Goal: Book appointment/travel/reservation

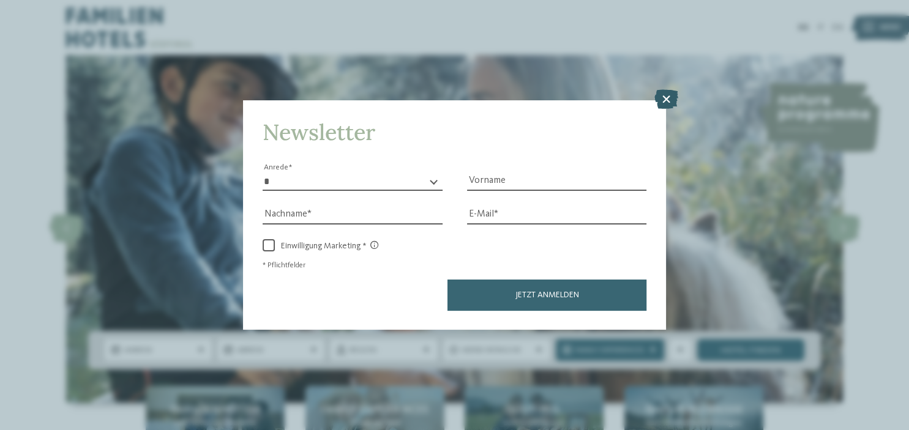
click at [668, 95] on icon at bounding box center [666, 99] width 24 height 20
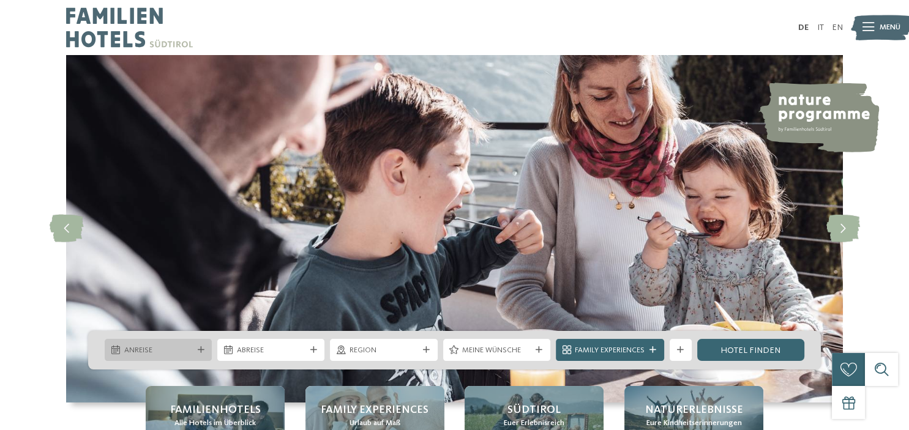
click at [168, 347] on span "Anreise" at bounding box center [158, 350] width 69 height 11
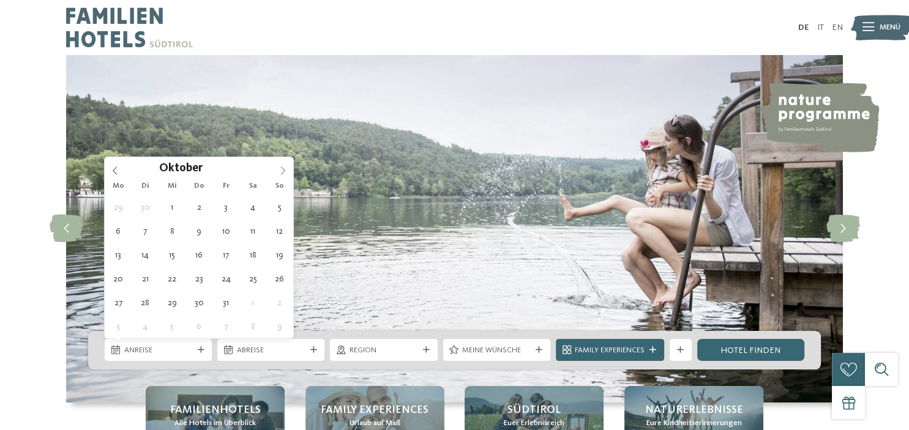
click at [285, 168] on icon at bounding box center [283, 170] width 9 height 9
type div "[DATE]"
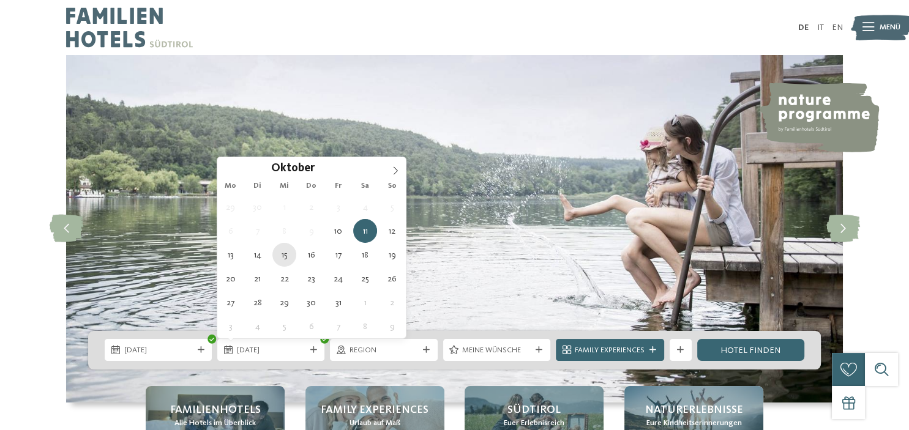
type div "[DATE]"
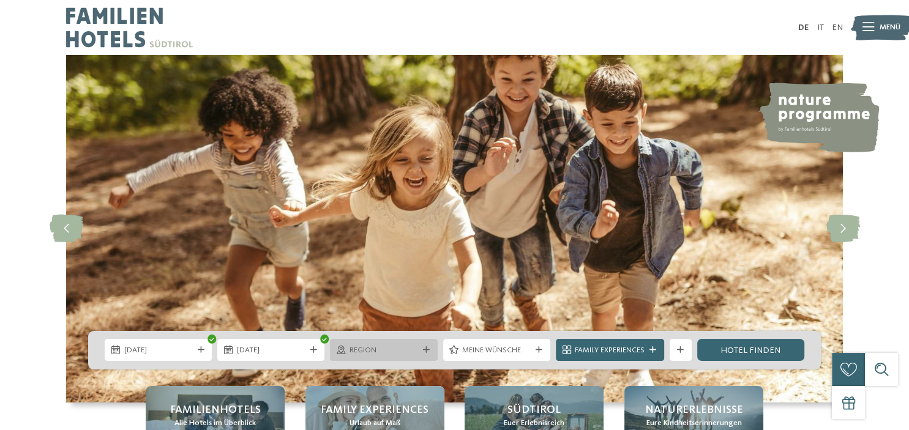
click at [422, 349] on div at bounding box center [426, 350] width 11 height 7
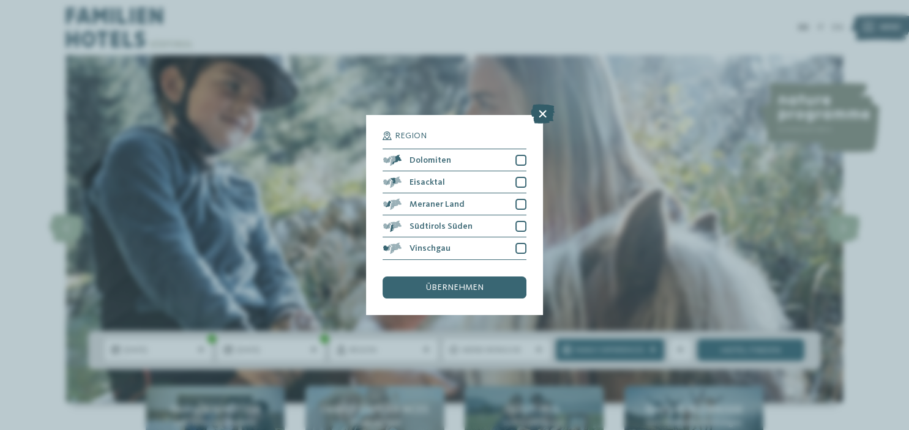
click at [538, 121] on icon at bounding box center [543, 115] width 24 height 20
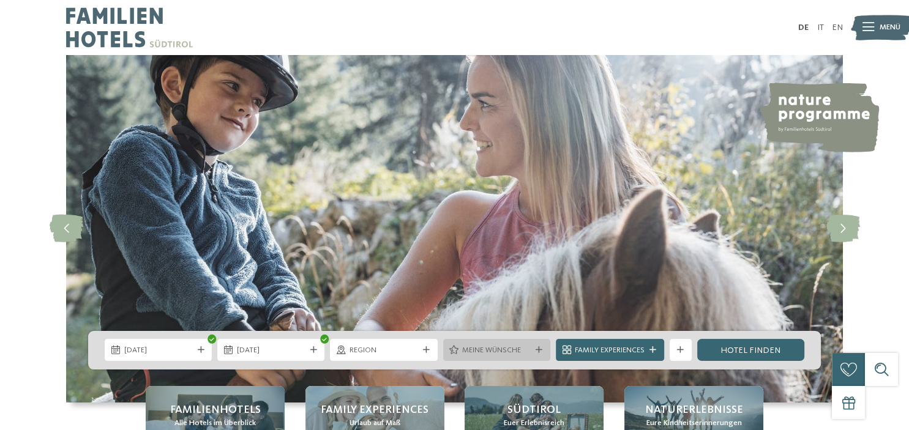
click at [501, 351] on span "Meine Wünsche" at bounding box center [496, 350] width 69 height 11
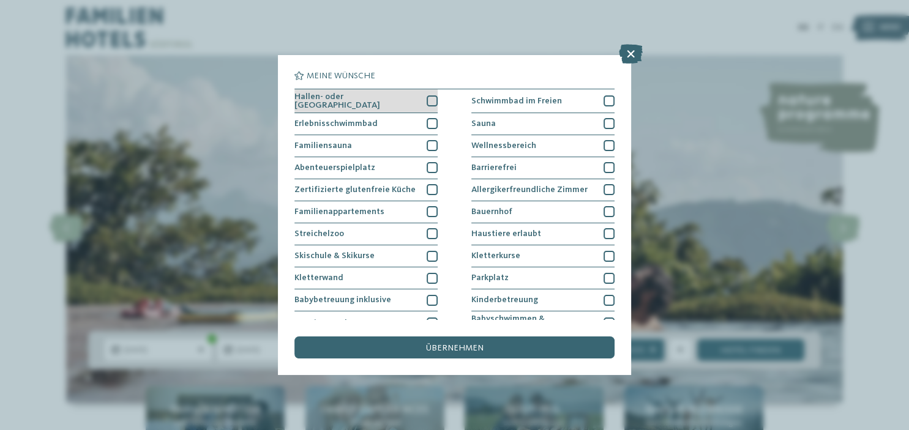
click at [431, 101] on div at bounding box center [432, 100] width 11 height 11
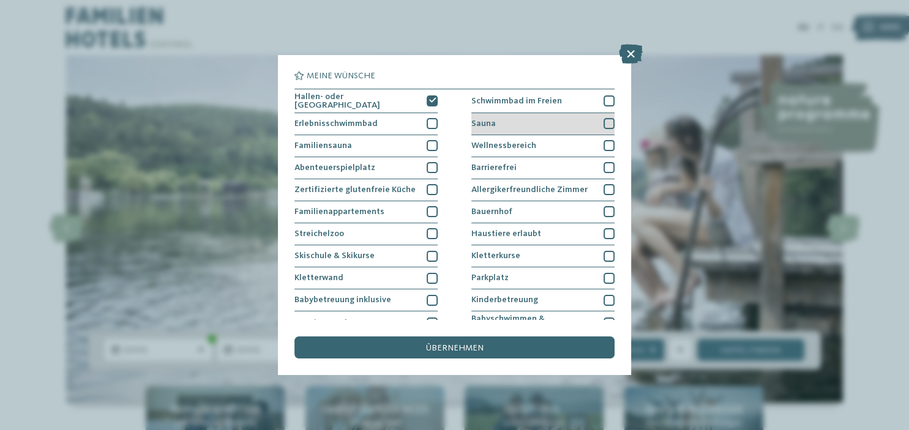
click at [602, 121] on div "Sauna" at bounding box center [542, 124] width 143 height 22
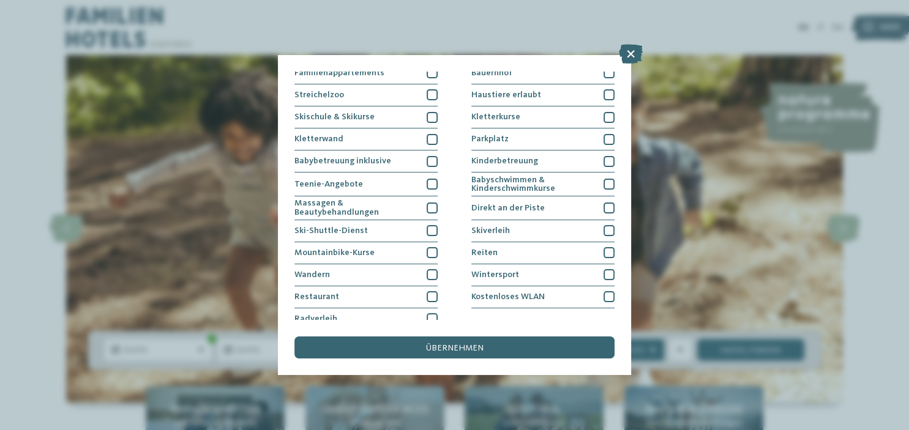
scroll to position [147, 0]
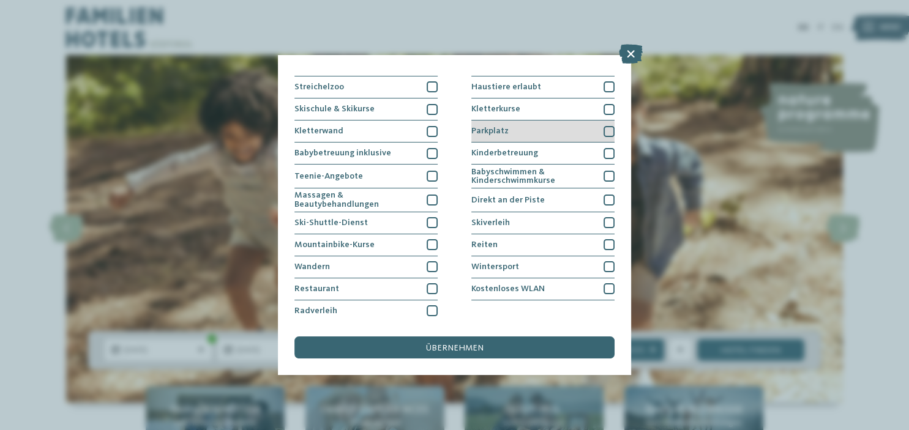
click at [606, 133] on div at bounding box center [609, 131] width 11 height 11
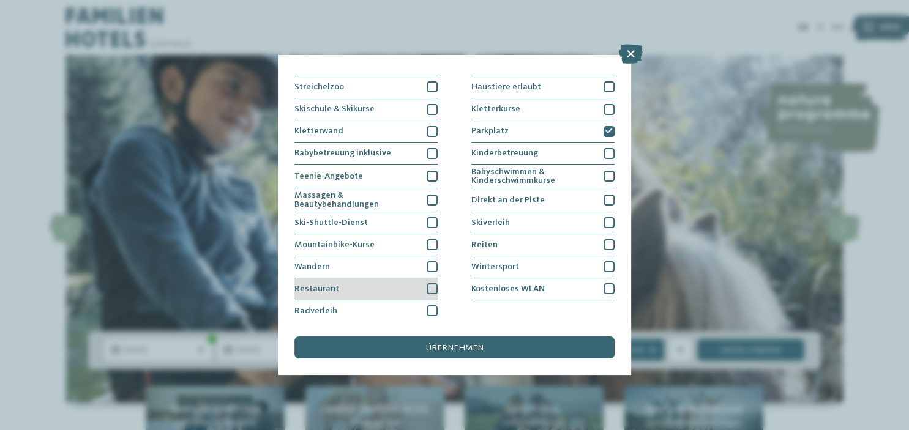
click at [425, 288] on div "Restaurant" at bounding box center [365, 290] width 143 height 22
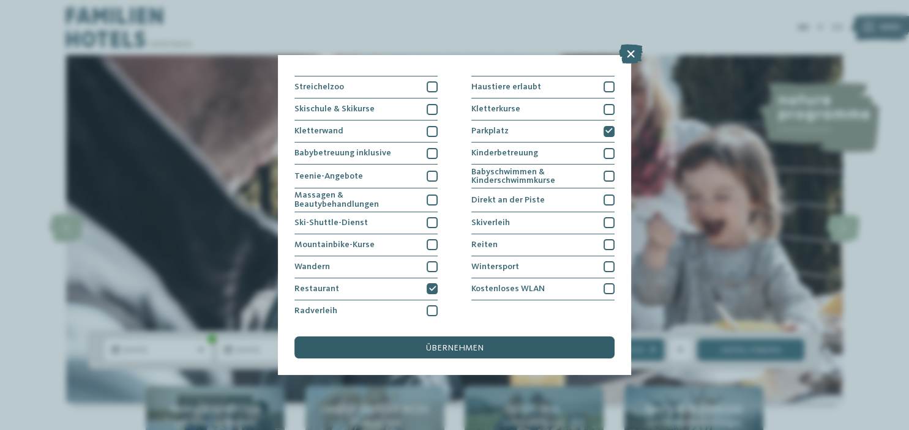
click at [447, 353] on span "übernehmen" at bounding box center [455, 348] width 58 height 9
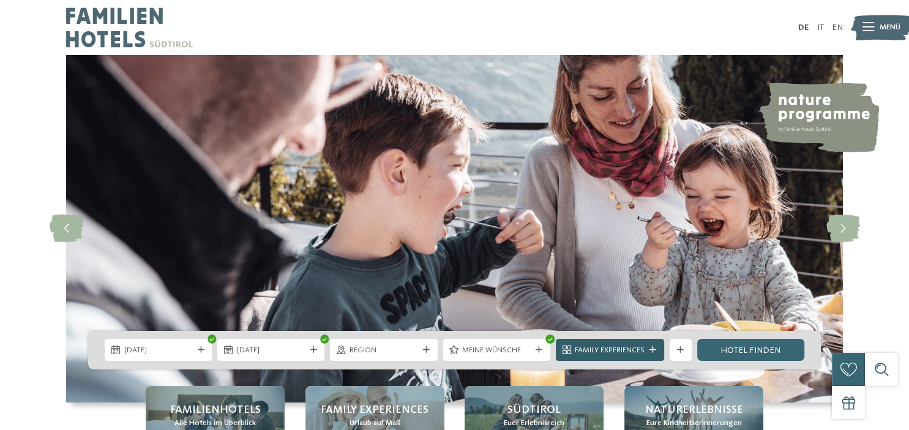
click at [630, 346] on span "Family Experiences" at bounding box center [610, 350] width 70 height 11
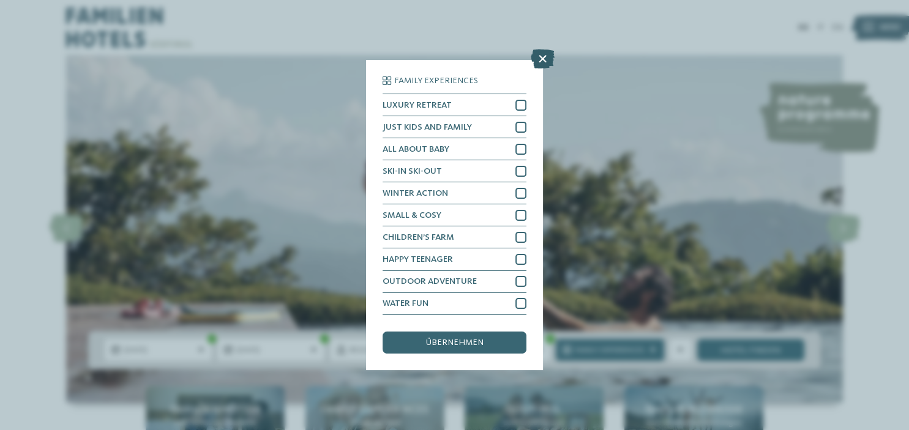
click at [540, 55] on icon at bounding box center [543, 60] width 24 height 20
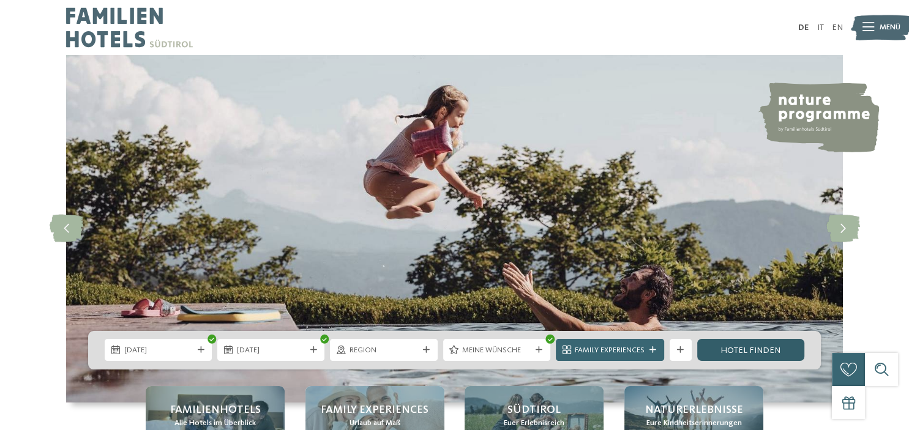
click at [749, 350] on link "Hotel finden" at bounding box center [750, 350] width 107 height 22
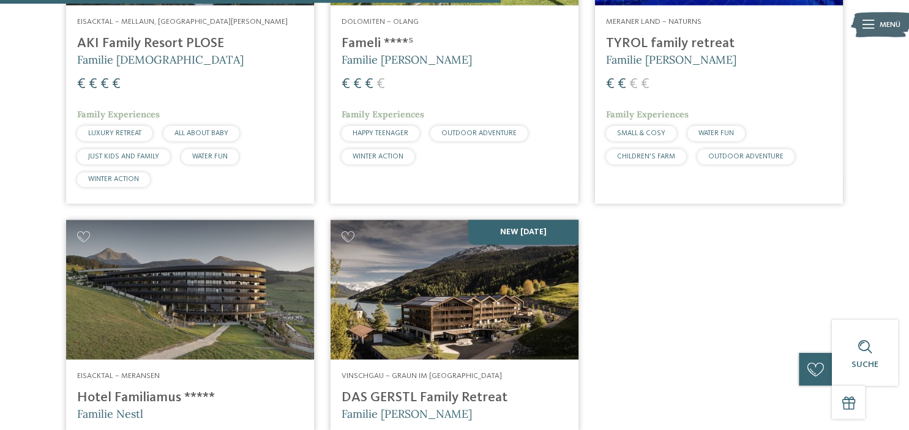
scroll to position [1033, 0]
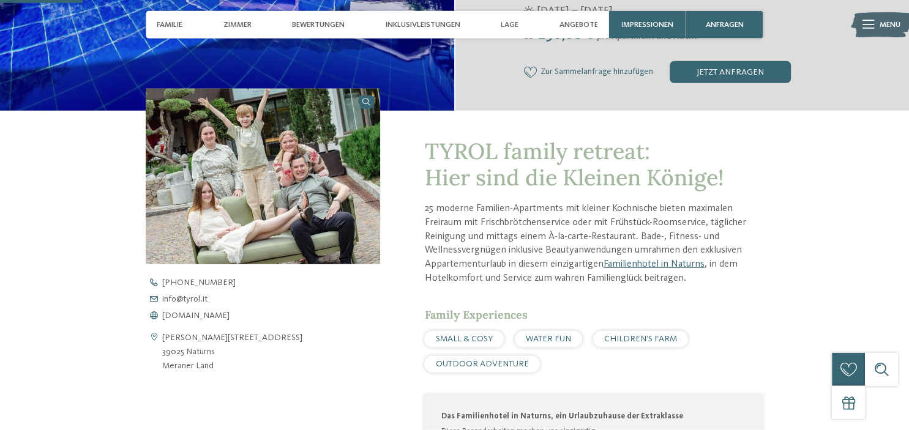
scroll to position [351, 0]
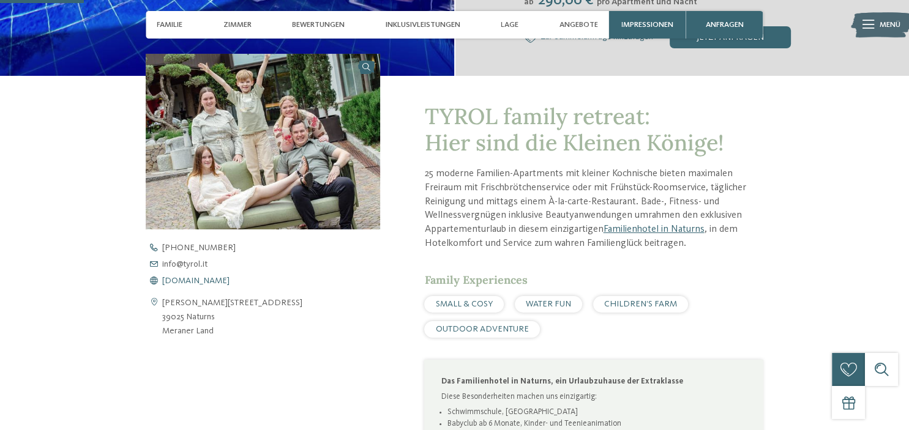
click at [196, 282] on span "www.tyrol.it" at bounding box center [195, 281] width 67 height 9
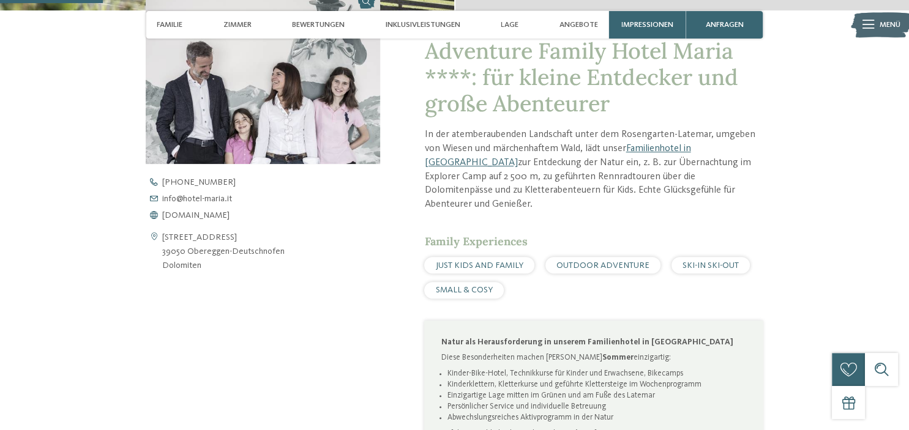
scroll to position [420, 0]
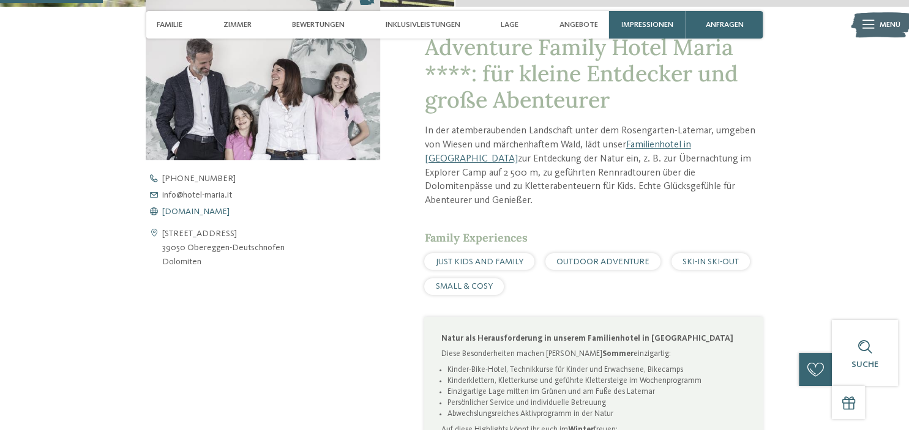
click at [184, 209] on span "www.hotel-maria.it" at bounding box center [195, 212] width 67 height 9
